Goal: Task Accomplishment & Management: Complete application form

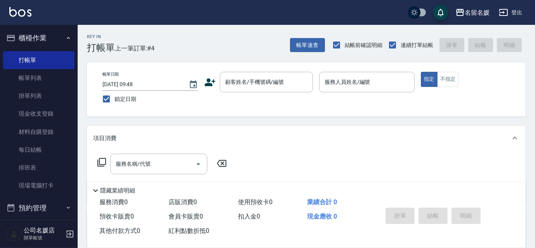
drag, startPoint x: 144, startPoint y: 38, endPoint x: 135, endPoint y: 36, distance: 8.7
click at [144, 37] on div "Key In 打帳單 上一筆訂單:#4" at bounding box center [116, 39] width 77 height 28
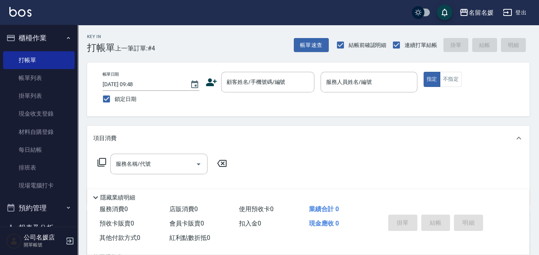
click at [265, 92] on div "帳單日期 [DATE] 09:48 鎖定日期 顧客姓名/手機號碼/編號 顧客姓名/手機號碼/編號 服務人員姓名/編號 服務人員姓名/編號 指定 不指定" at bounding box center [308, 89] width 424 height 35
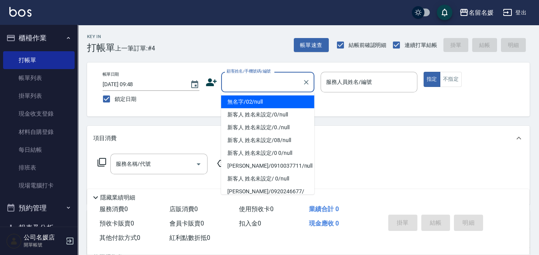
click at [272, 82] on input "顧客姓名/手機號碼/編號" at bounding box center [262, 82] width 75 height 14
type input "0"
type input "無名字/02/null"
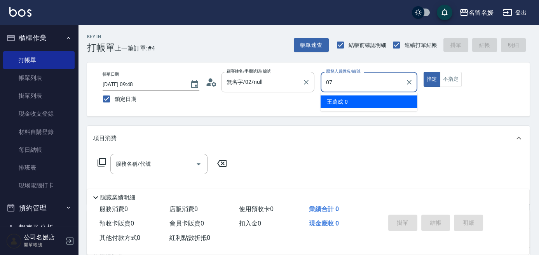
type input "07"
type button "true"
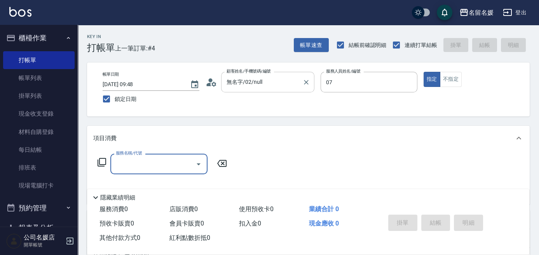
type input "[PERSON_NAME]-07"
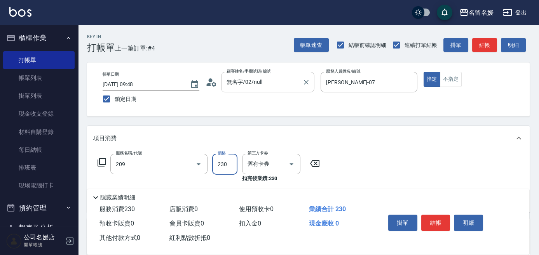
type input "洗髮券-(卡)230(209)"
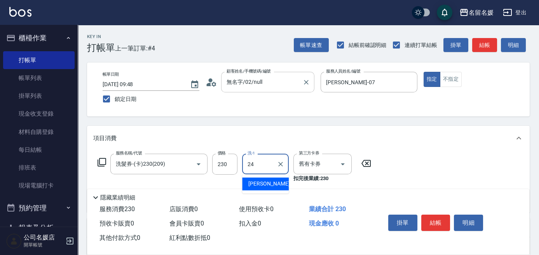
type input "[PERSON_NAME]-24"
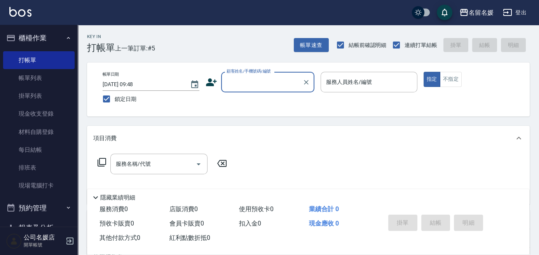
click at [238, 77] on input "顧客姓名/手機號碼/編號" at bounding box center [262, 82] width 75 height 14
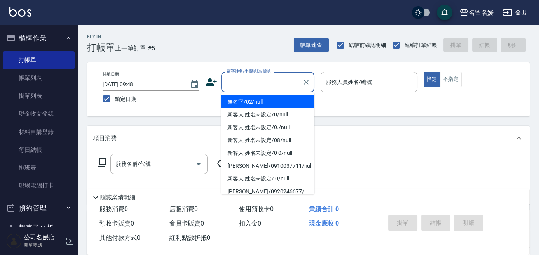
click at [242, 101] on li "無名字/02/null" at bounding box center [267, 102] width 93 height 13
type input "無名字/02/null"
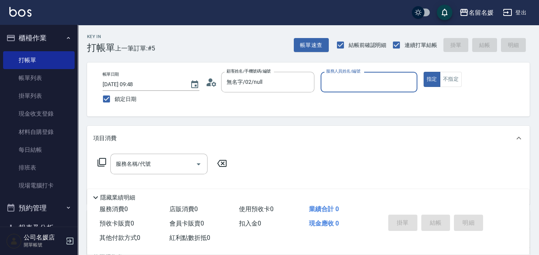
click at [353, 79] on input "服務人員姓名/編號" at bounding box center [369, 82] width 90 height 14
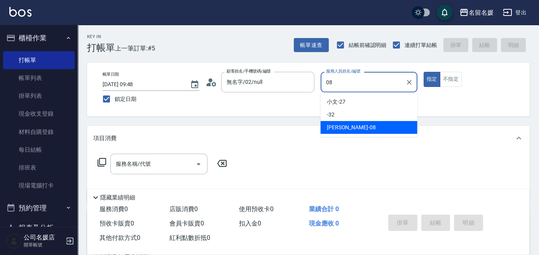
click at [349, 129] on span "[PERSON_NAME]-08" at bounding box center [351, 128] width 49 height 8
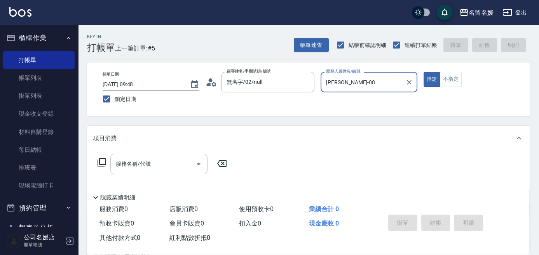
type input "[PERSON_NAME]-08"
click at [153, 167] on input "服務名稱/代號" at bounding box center [153, 164] width 78 height 14
click at [100, 160] on icon at bounding box center [101, 162] width 9 height 9
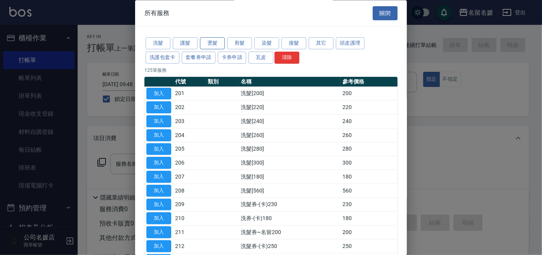
click at [213, 42] on button "燙髮" at bounding box center [212, 44] width 25 height 12
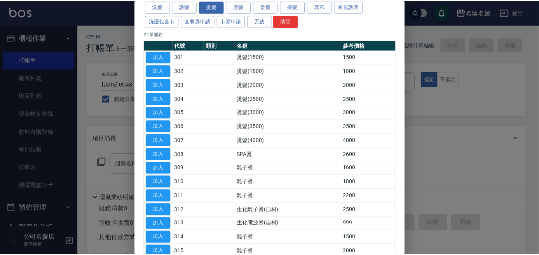
scroll to position [35, 0]
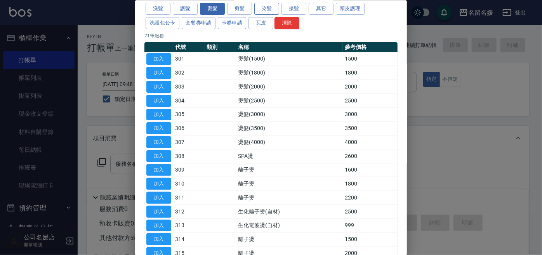
click at [272, 7] on button "染髮" at bounding box center [266, 9] width 25 height 12
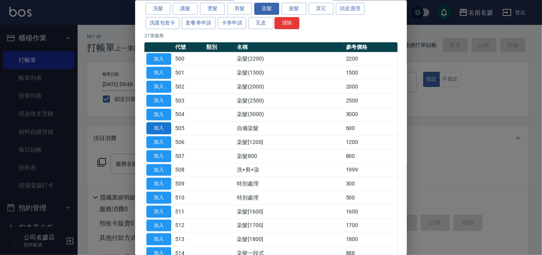
click at [158, 128] on button "加入" at bounding box center [158, 128] width 25 height 12
type input "自備染髮(505)"
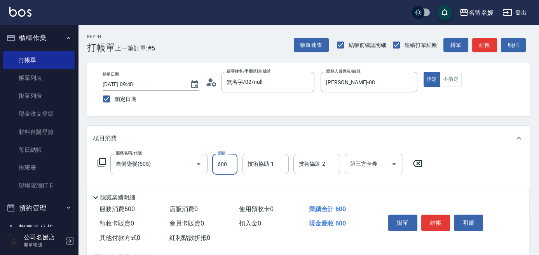
click at [229, 165] on input "600" at bounding box center [224, 164] width 25 height 21
type input "800"
click at [263, 165] on div "技術協助-1 技術協助-1" at bounding box center [265, 164] width 47 height 21
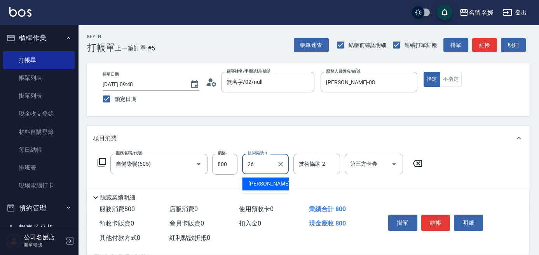
click at [270, 181] on span "[PERSON_NAME]-26" at bounding box center [272, 184] width 49 height 8
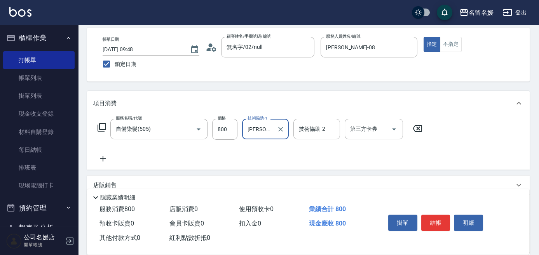
type input "[PERSON_NAME]-26"
click at [103, 159] on icon at bounding box center [102, 158] width 5 height 5
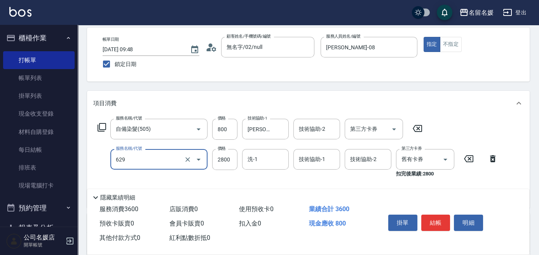
click at [154, 167] on div "629 服務名稱/代號" at bounding box center [158, 159] width 97 height 21
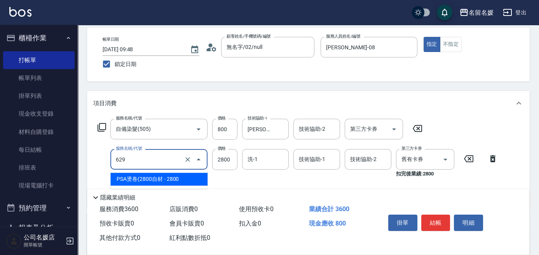
click at [153, 178] on span "PSA燙卷(2800自材 - 2800" at bounding box center [158, 179] width 97 height 13
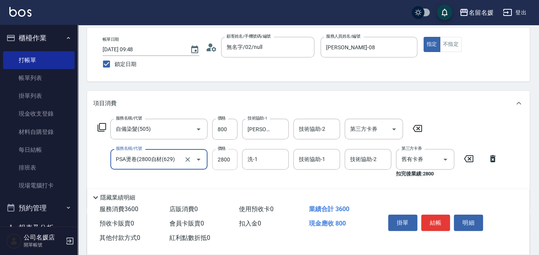
type input "PSA燙卷(2800自材(629)"
click at [231, 158] on input "2800" at bounding box center [224, 159] width 25 height 21
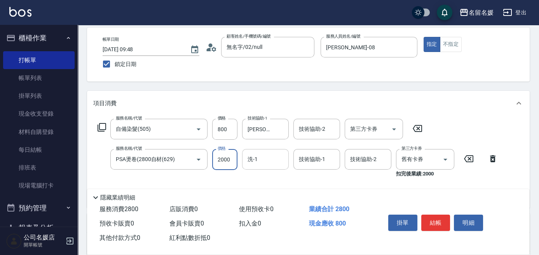
type input "2000"
click at [265, 157] on input "洗-1" at bounding box center [266, 160] width 40 height 14
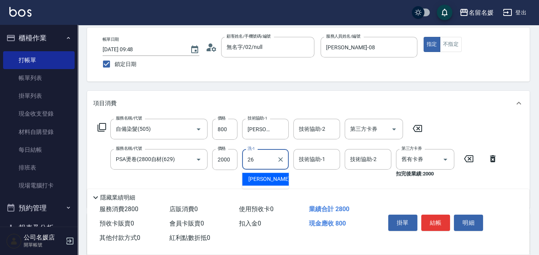
click at [258, 180] on span "[PERSON_NAME]-26" at bounding box center [272, 179] width 49 height 8
type input "[PERSON_NAME]-26"
click at [308, 156] on div "技術協助-1 技術協助-1" at bounding box center [316, 159] width 47 height 21
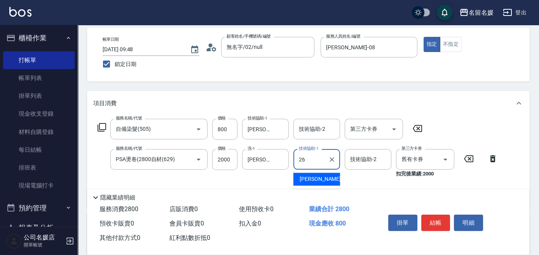
click at [313, 181] on span "[PERSON_NAME]-26" at bounding box center [324, 179] width 49 height 8
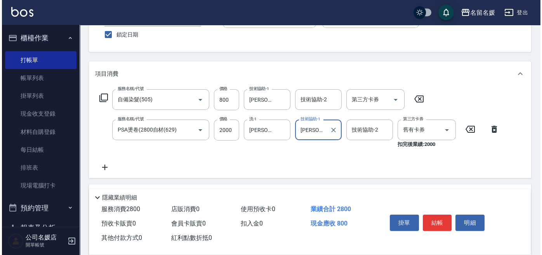
scroll to position [106, 0]
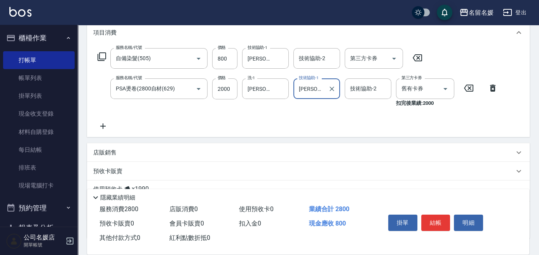
type input "[PERSON_NAME]-26"
click at [102, 127] on icon at bounding box center [102, 126] width 19 height 9
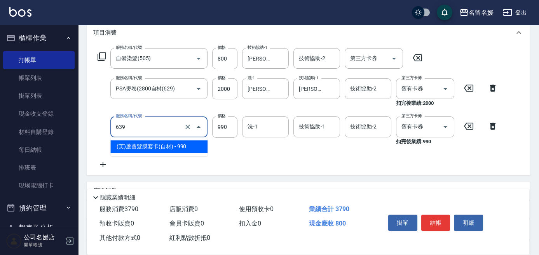
drag, startPoint x: 148, startPoint y: 126, endPoint x: 148, endPoint y: 149, distance: 22.5
click at [148, 130] on input "639" at bounding box center [148, 127] width 68 height 14
drag, startPoint x: 148, startPoint y: 149, endPoint x: 244, endPoint y: 125, distance: 99.7
click at [151, 149] on span "(芙)蘆薈髮膜套卡(自材) - 990" at bounding box center [158, 146] width 97 height 13
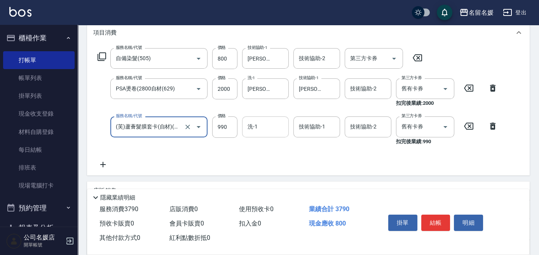
type input "(芙)蘆薈髮膜套卡(自材)(639)"
click at [268, 124] on input "洗-1" at bounding box center [266, 127] width 40 height 14
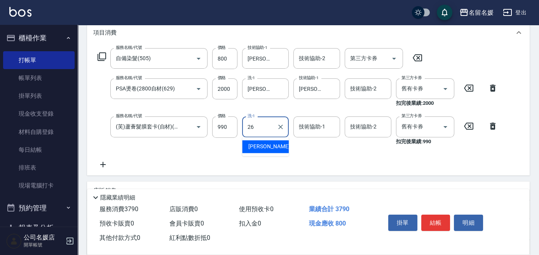
click at [269, 147] on span "[PERSON_NAME]-26" at bounding box center [272, 147] width 49 height 8
type input "[PERSON_NAME]-26"
click at [311, 130] on div "技術協助-1 技術協助-1" at bounding box center [316, 127] width 47 height 21
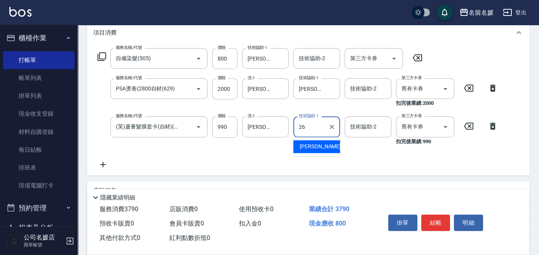
click at [313, 145] on span "[PERSON_NAME]-26" at bounding box center [324, 147] width 49 height 8
type input "[PERSON_NAME]-26"
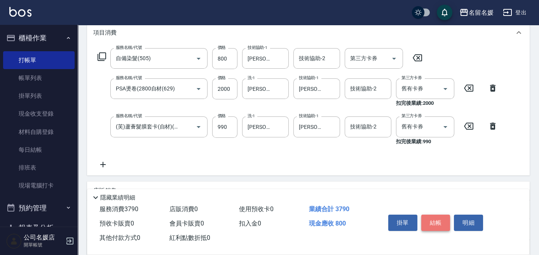
click at [432, 220] on button "結帳" at bounding box center [435, 223] width 29 height 16
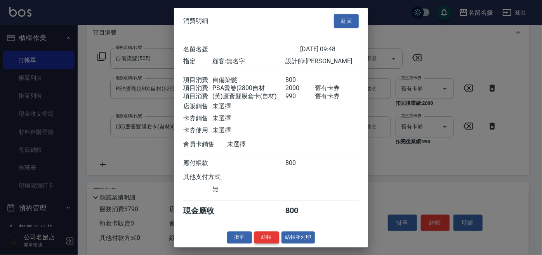
click at [262, 244] on button "結帳" at bounding box center [266, 238] width 25 height 12
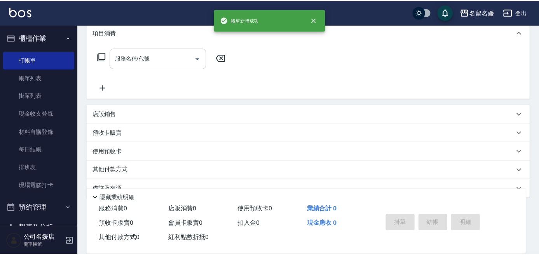
scroll to position [0, 0]
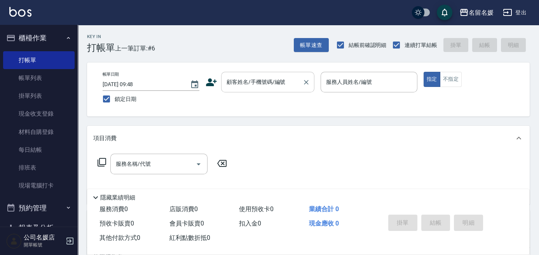
click at [274, 76] on input "顧客姓名/手機號碼/編號" at bounding box center [262, 82] width 75 height 14
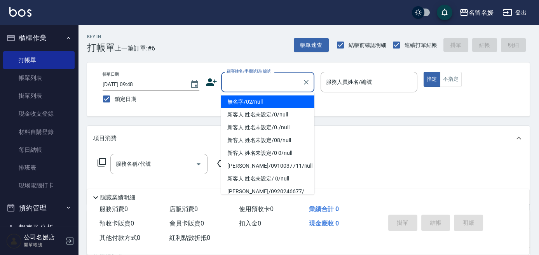
click at [271, 94] on ul "無名字/02/null 新客人 姓名未設定/0/null 新客人 姓名未設定/0./null 新客人 姓名未設定/08/null 新客人 姓名未設定/0 0/…" at bounding box center [267, 143] width 93 height 102
click at [271, 97] on li "無名字/02/null" at bounding box center [267, 102] width 93 height 13
click at [344, 80] on label "服務人員姓名/編號" at bounding box center [349, 82] width 46 height 8
click at [344, 80] on input "服務人員姓名/編號" at bounding box center [369, 82] width 90 height 14
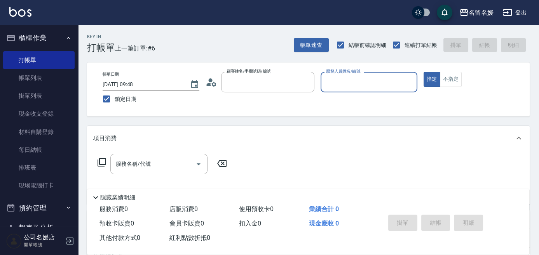
type input "無名字/02/null"
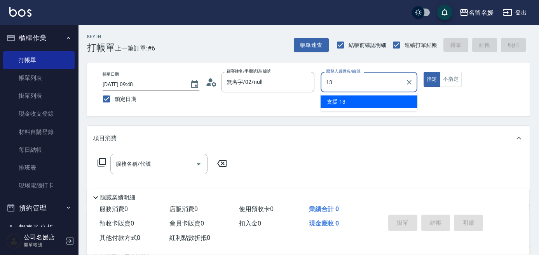
type input "支援-13"
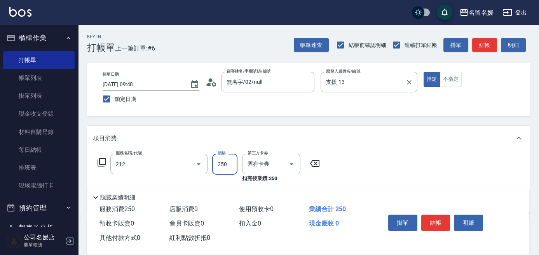
type input "洗髮券-(卡)250(212)"
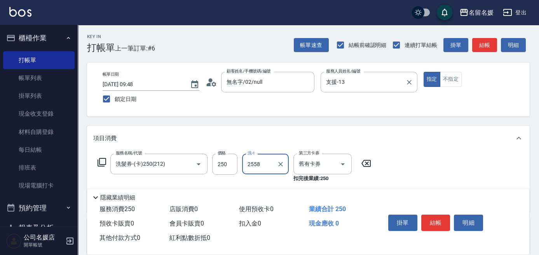
type input "2558"
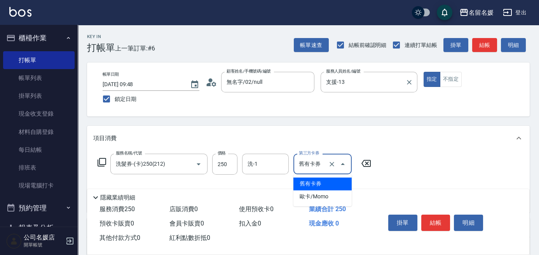
type input "舊有卡券"
click at [260, 171] on div "洗-1" at bounding box center [265, 164] width 47 height 21
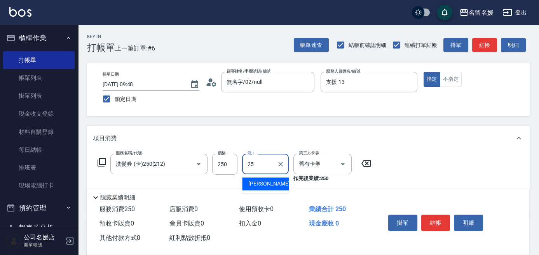
type input "[PERSON_NAME]-25"
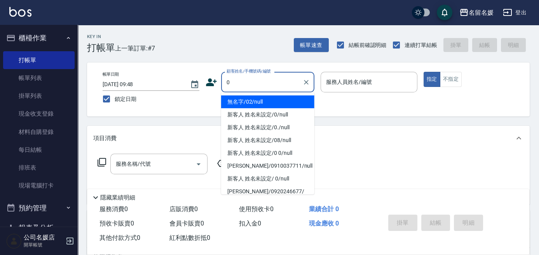
type input "無名字/02/null"
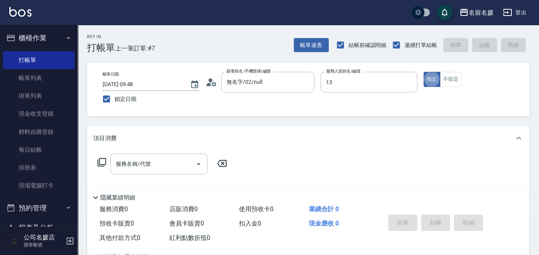
type input "支援-13"
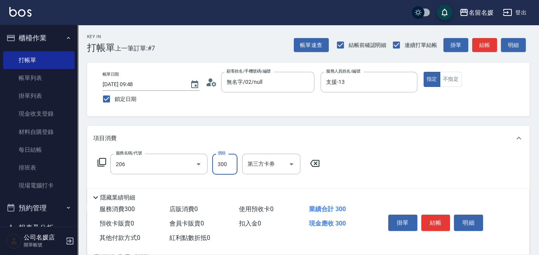
type input "洗髮[300](206)"
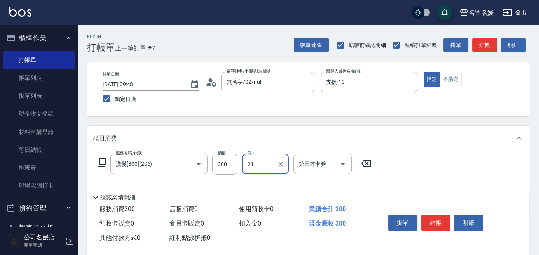
type input "[PERSON_NAME]-21"
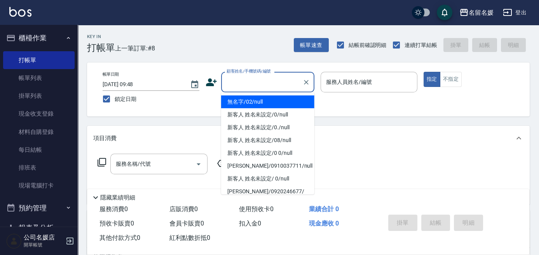
type input "無名字/02/null"
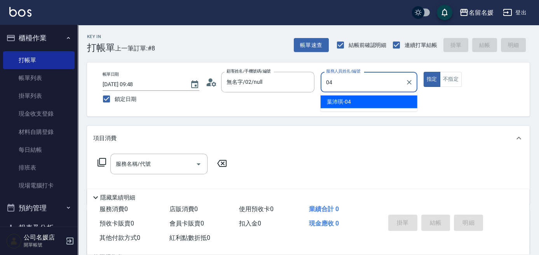
type input "[PERSON_NAME]-04"
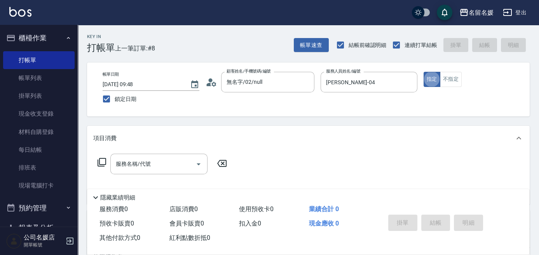
type input "2"
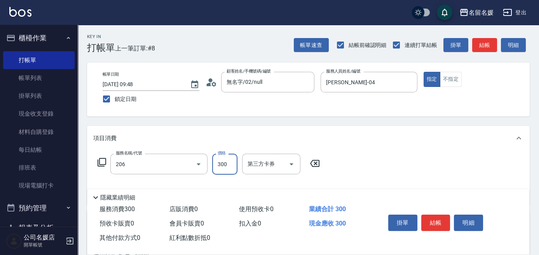
type input "洗髮[300](206)"
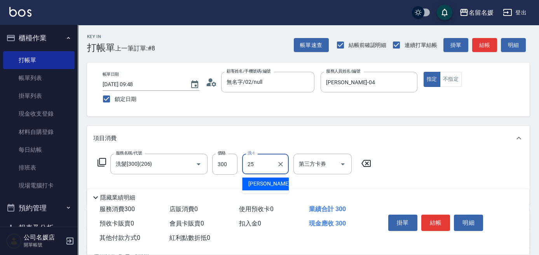
type input "[PERSON_NAME]-25"
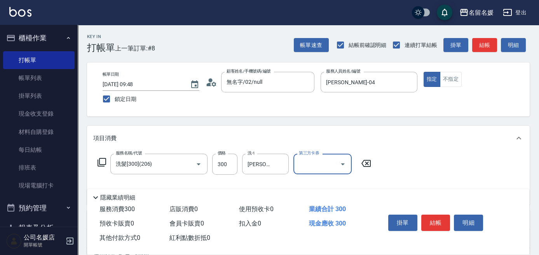
scroll to position [35, 0]
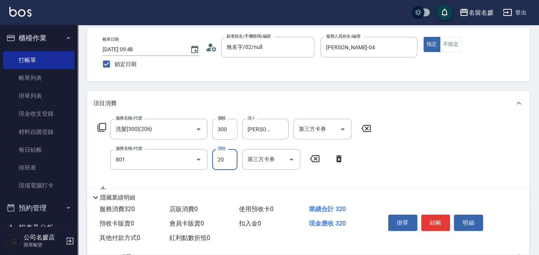
type input "潤絲(801)"
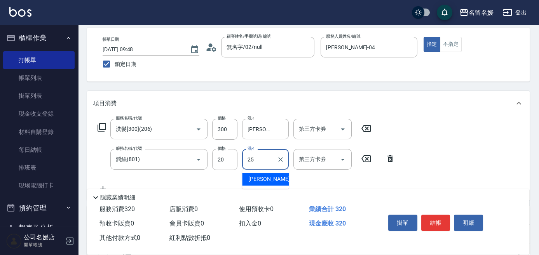
type input "[PERSON_NAME]-25"
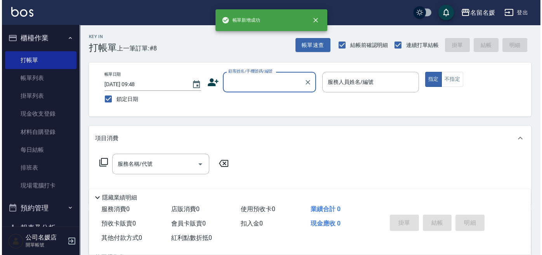
scroll to position [0, 0]
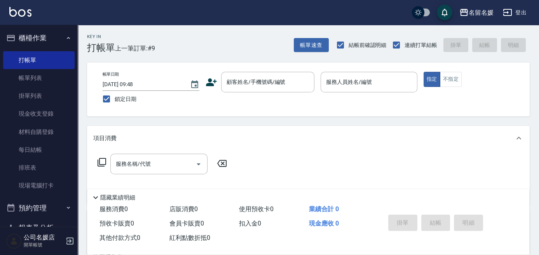
click at [295, 38] on div "Key In 打帳單 上一筆訂單:#9 帳單速查 結帳前確認明細 連續打單結帳 掛單 結帳 明細" at bounding box center [304, 39] width 452 height 28
click at [264, 85] on input "顧客姓名/手機號碼/編號" at bounding box center [262, 82] width 75 height 14
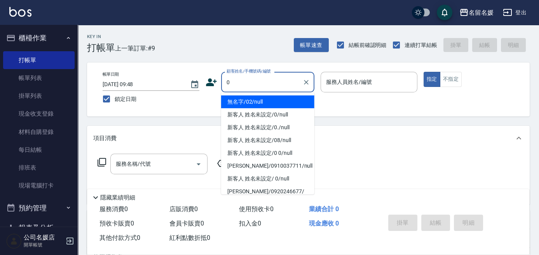
type input "無名字/02/null"
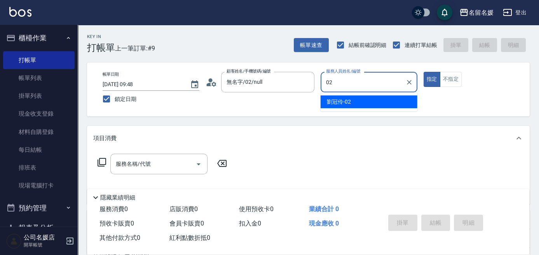
type input "[PERSON_NAME]-02"
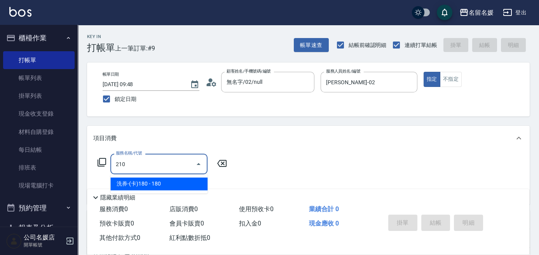
type input "洗券-(卡)180(210)"
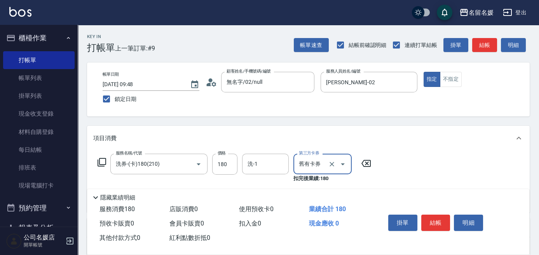
click at [255, 182] on div "服務名稱/代號 洗券-(卡)180(210) 服務名稱/代號 價格 180 價格 洗-1 洗-1 第三方卡券 舊有卡券 第三方卡券 扣完後業績: 180" at bounding box center [234, 180] width 282 height 52
click at [257, 167] on div "洗-1 洗-1" at bounding box center [265, 164] width 47 height 21
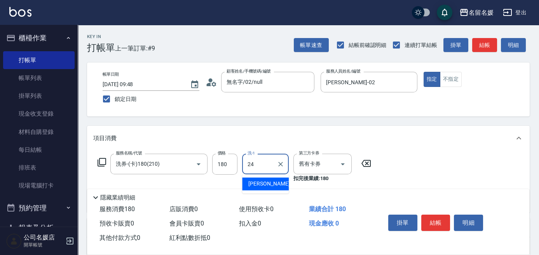
type input "[PERSON_NAME]-24"
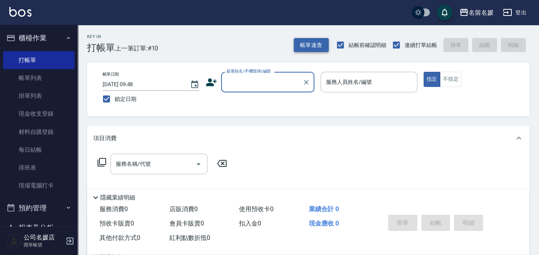
click at [306, 45] on button "帳單速查" at bounding box center [311, 45] width 35 height 14
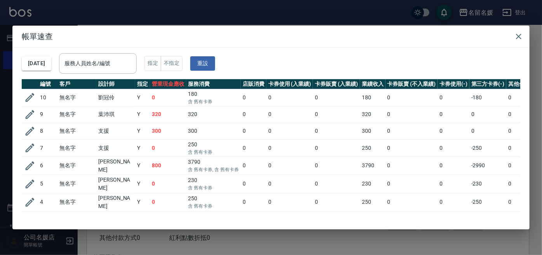
drag, startPoint x: 517, startPoint y: 33, endPoint x: 498, endPoint y: 38, distance: 19.9
click at [517, 33] on icon "button" at bounding box center [518, 36] width 9 height 9
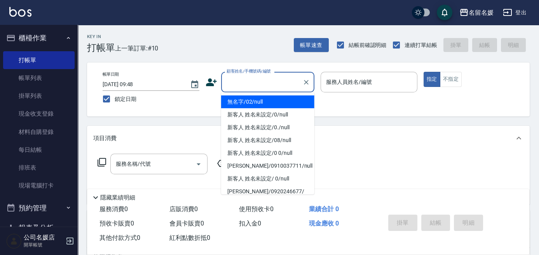
click at [291, 75] on input "顧客姓名/手機號碼/編號" at bounding box center [262, 82] width 75 height 14
type input "13"
type input "無名字/02/null"
type input "支援-13"
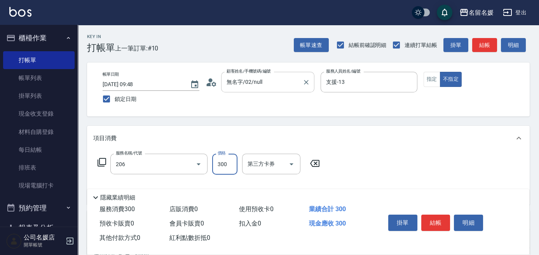
type input "洗髮[300](206)"
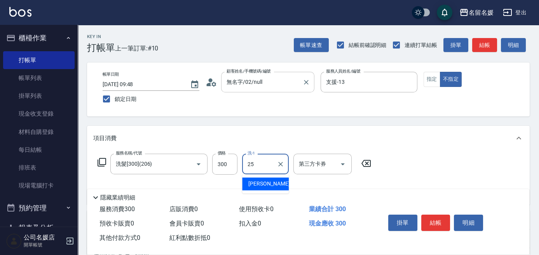
type input "[PERSON_NAME]-25"
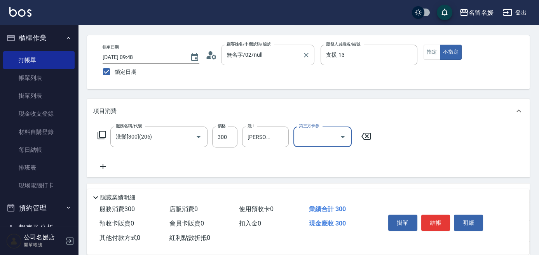
scroll to position [35, 0]
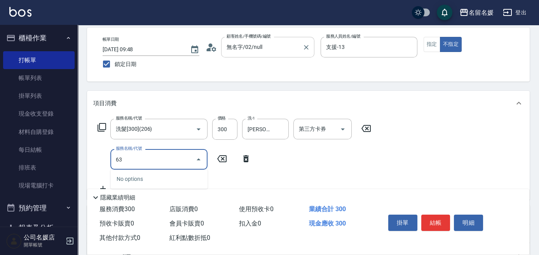
type input "6"
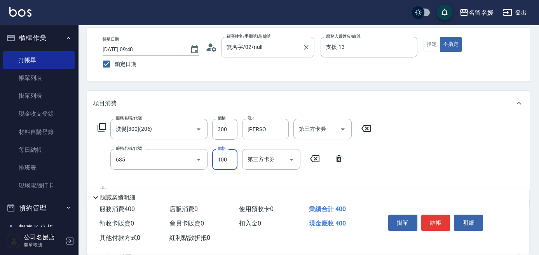
type input "[PERSON_NAME].玻酸.晶膜.水療(635)"
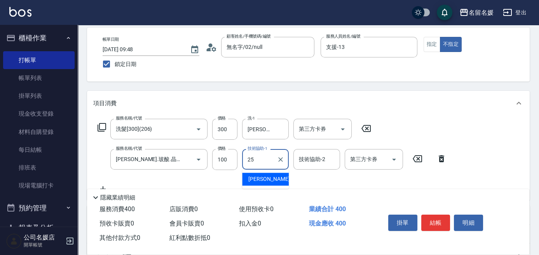
type input "[PERSON_NAME]-25"
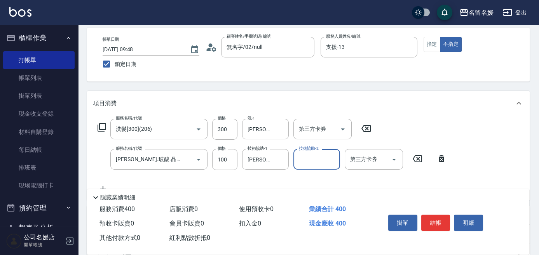
scroll to position [0, 0]
